Goal: Check status: Check status

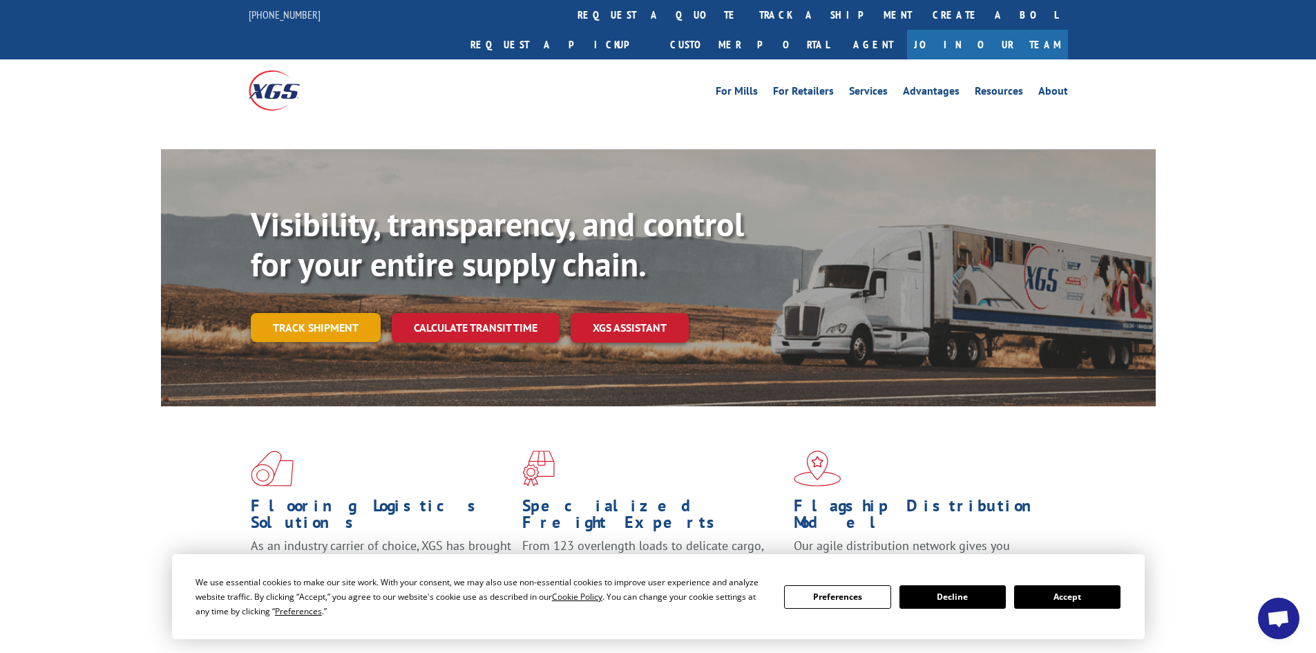
click at [349, 313] on link "Track shipment" at bounding box center [316, 327] width 130 height 29
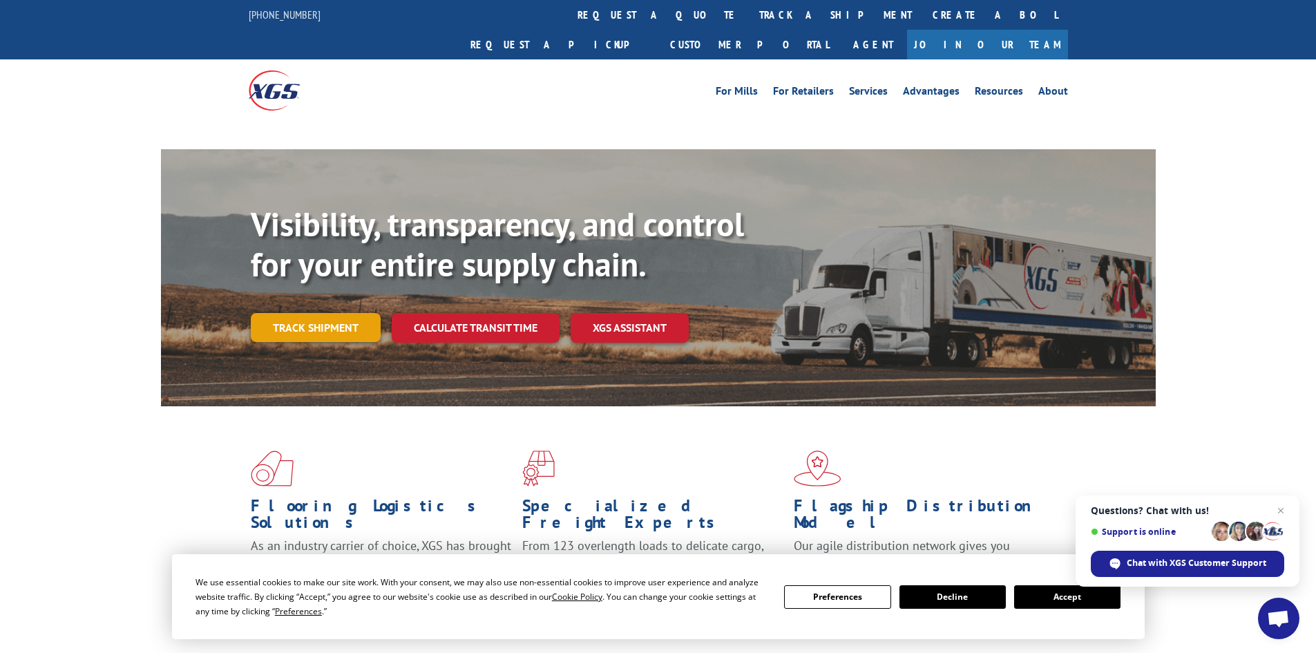
click at [305, 313] on link "Track shipment" at bounding box center [316, 327] width 130 height 29
click at [304, 313] on link "Track shipment" at bounding box center [316, 327] width 130 height 29
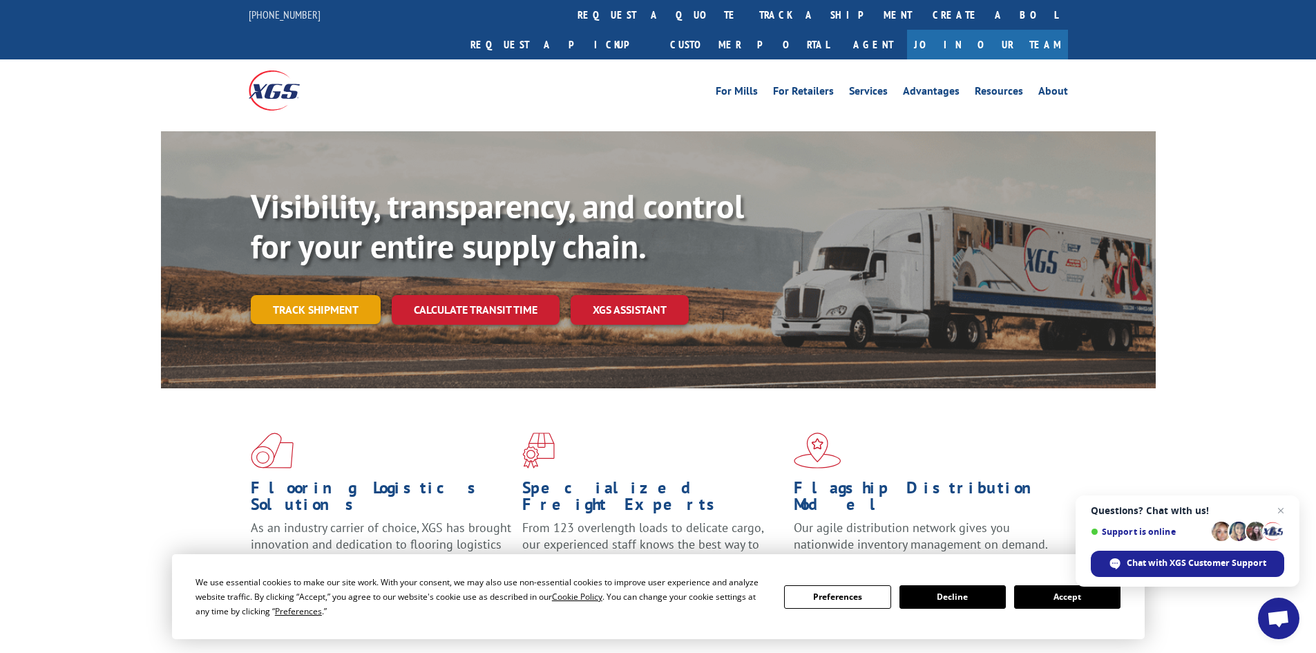
click at [291, 295] on link "Track shipment" at bounding box center [316, 309] width 130 height 29
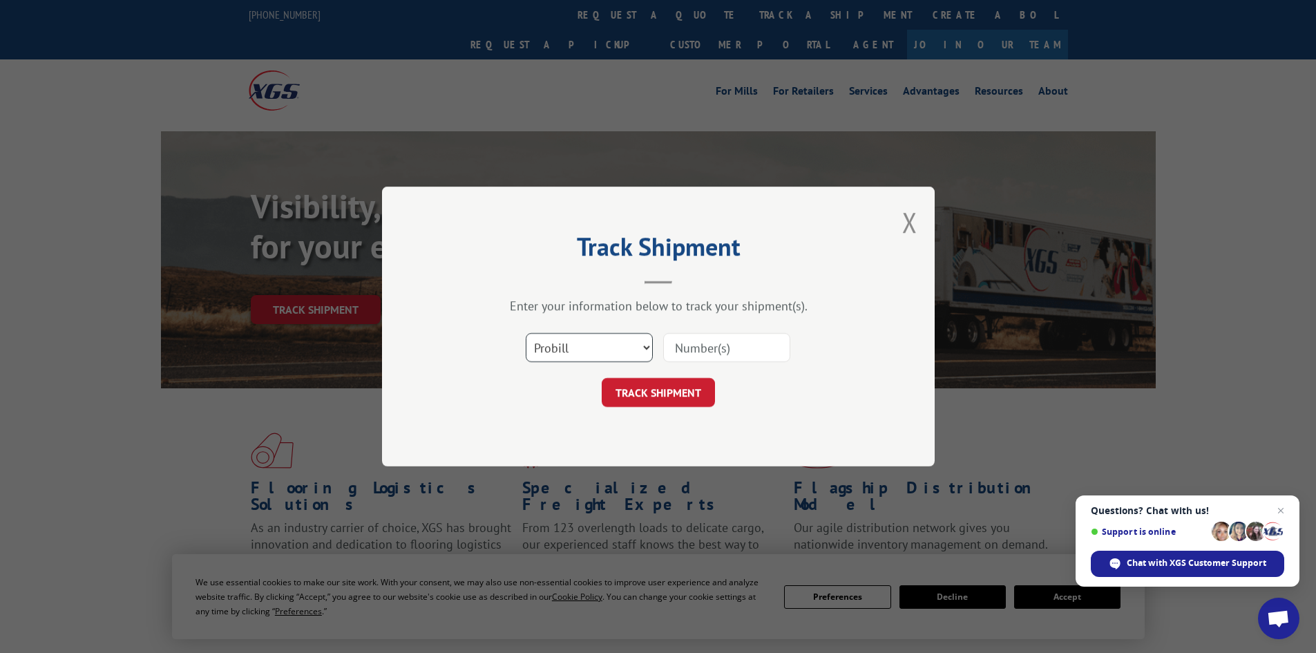
click at [571, 353] on select "Select category... Probill BOL PO" at bounding box center [589, 347] width 127 height 29
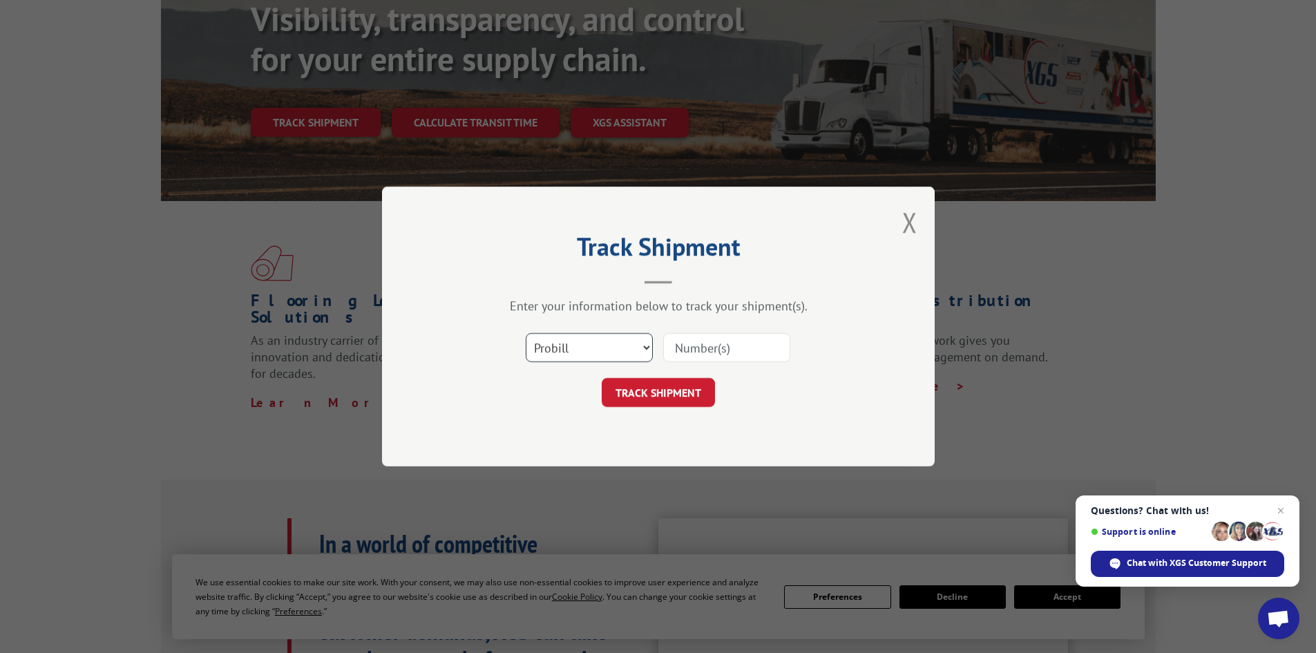
scroll to position [207, 0]
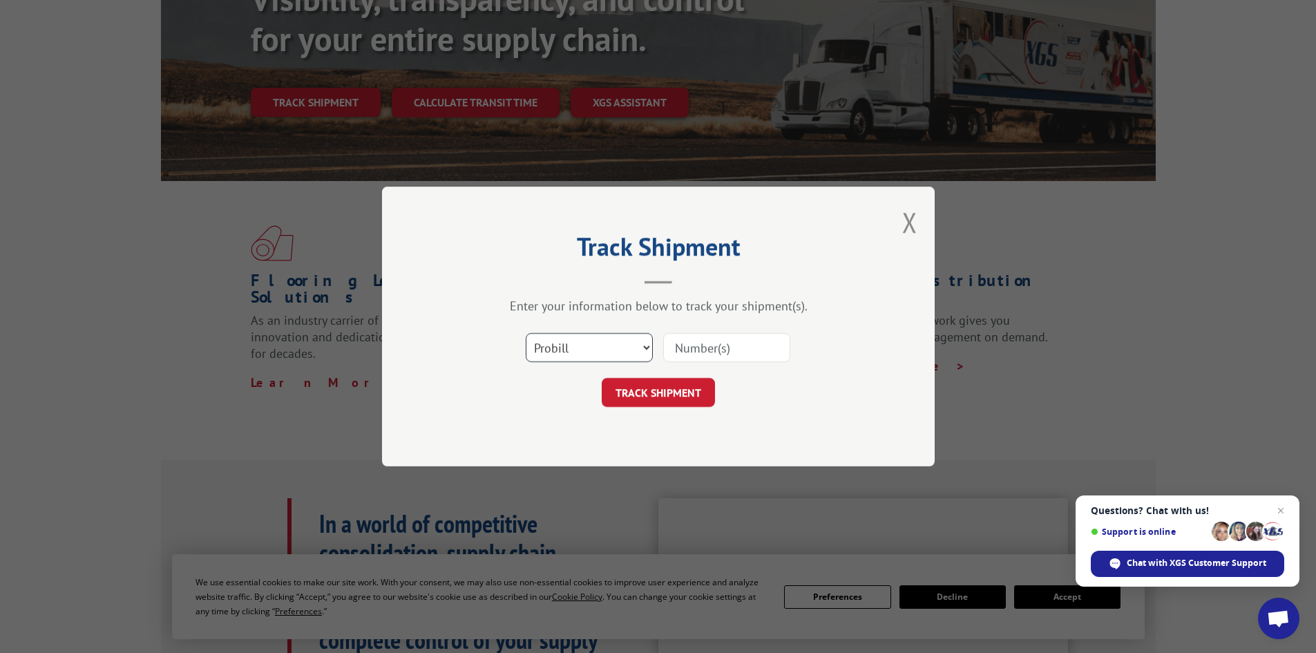
click at [549, 345] on select "Select category... Probill BOL PO" at bounding box center [589, 347] width 127 height 29
select select "po"
click at [526, 333] on select "Select category... Probill BOL PO" at bounding box center [589, 347] width 127 height 29
click at [689, 356] on input at bounding box center [726, 347] width 127 height 29
paste input "31549117"
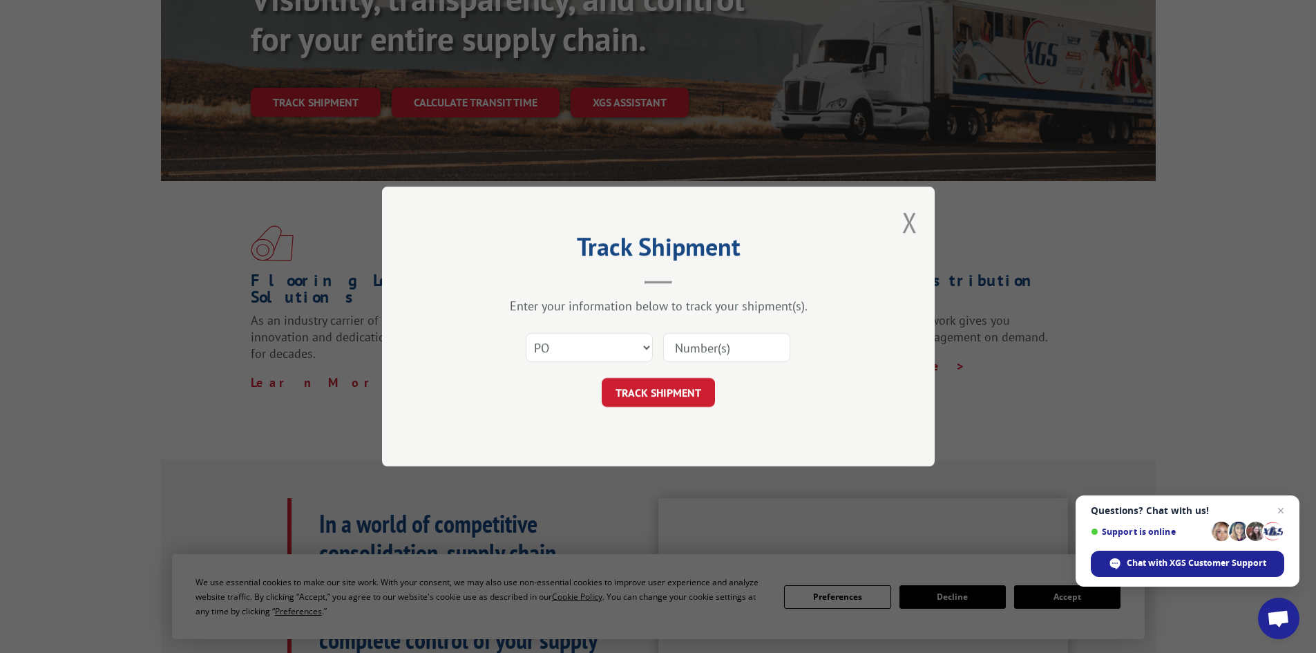
type input "31549117"
click button "TRACK SHIPMENT" at bounding box center [658, 392] width 113 height 29
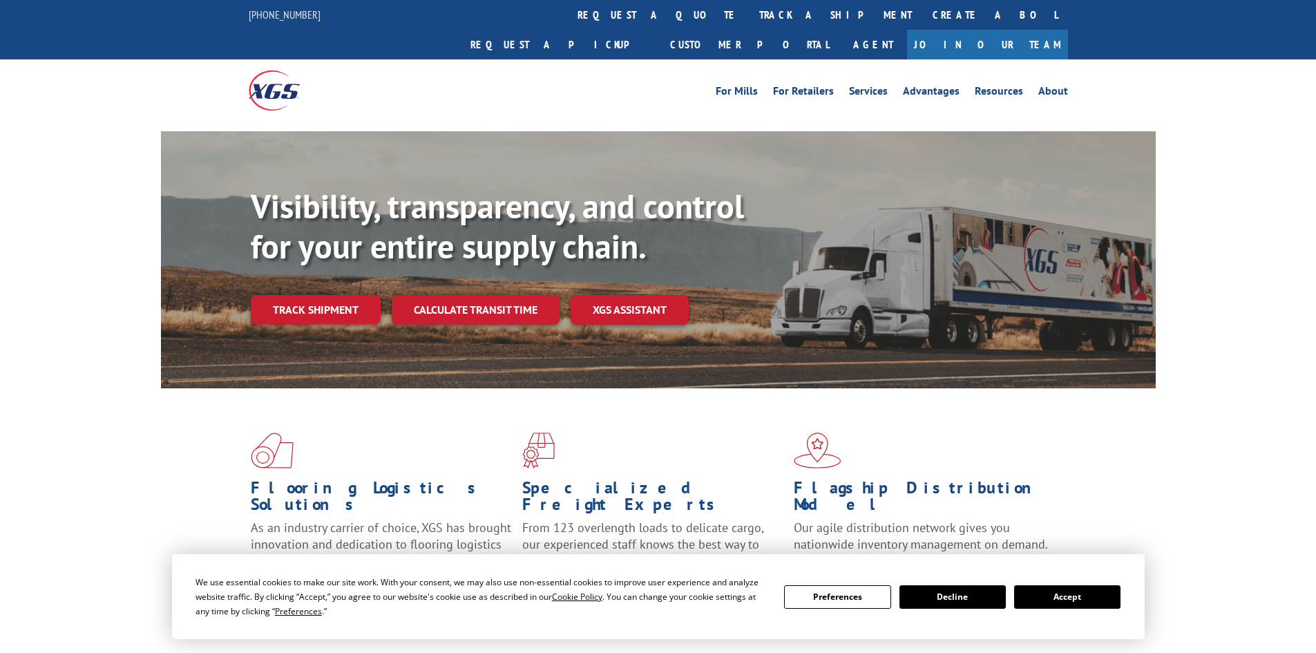
click at [294, 295] on link "Track shipment" at bounding box center [316, 309] width 130 height 29
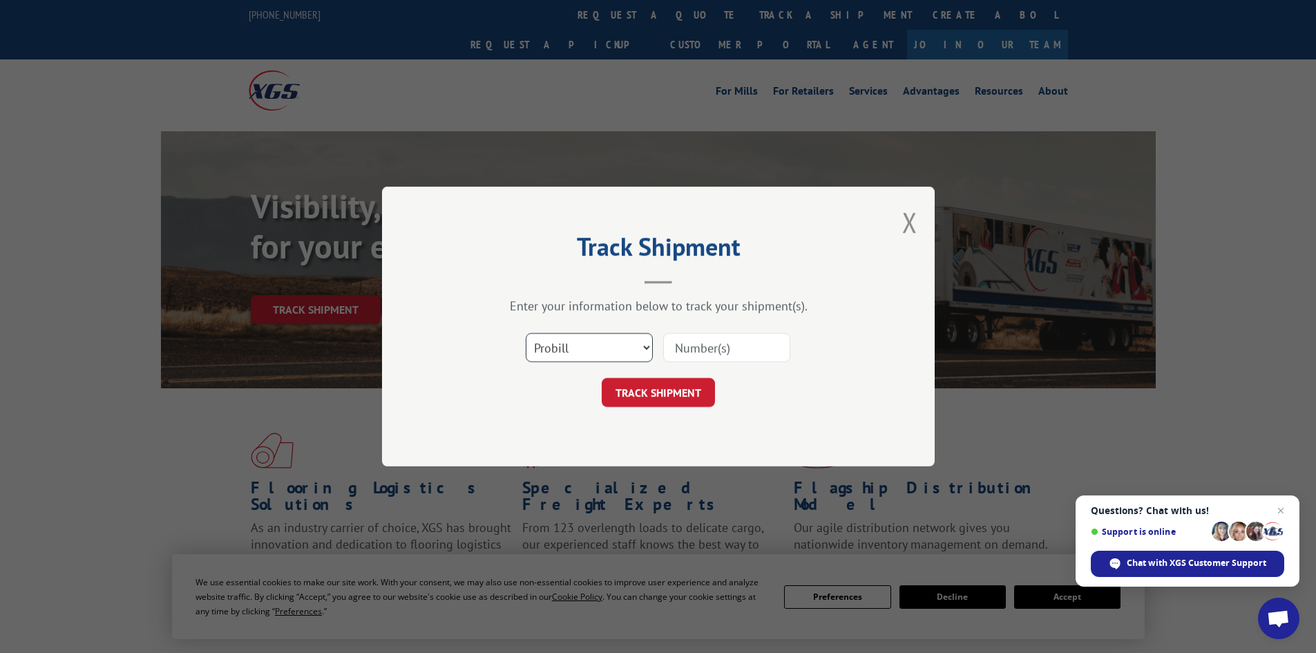
click at [555, 349] on select "Select category... Probill BOL PO" at bounding box center [589, 347] width 127 height 29
select select "po"
click at [526, 333] on select "Select category... Probill BOL PO" at bounding box center [589, 347] width 127 height 29
click at [657, 392] on button "TRACK SHIPMENT" at bounding box center [658, 392] width 113 height 29
click at [679, 344] on input at bounding box center [726, 347] width 127 height 29
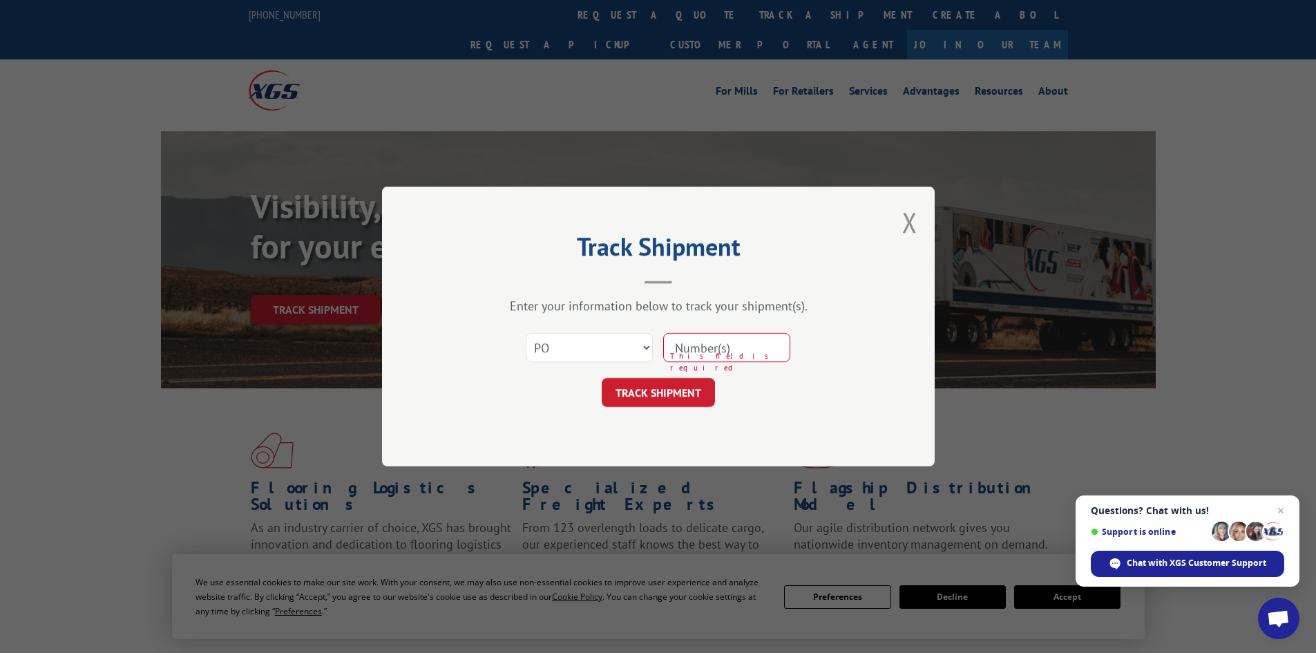
paste input "31549192"
type input "31549192"
click button "TRACK SHIPMENT" at bounding box center [658, 392] width 113 height 29
